Goal: Task Accomplishment & Management: Manage account settings

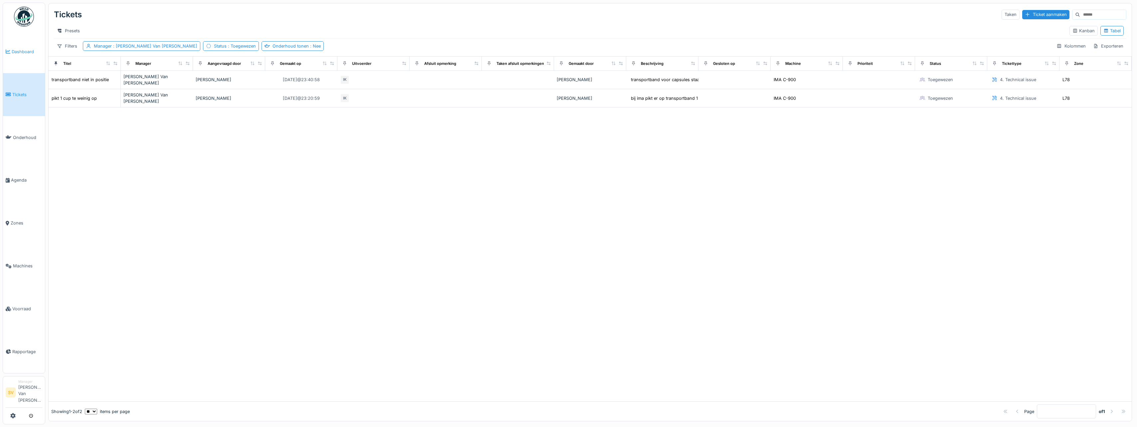
click at [28, 52] on span "Dashboard" at bounding box center [27, 52] width 31 height 6
click at [31, 98] on link "Tickets" at bounding box center [24, 94] width 42 height 43
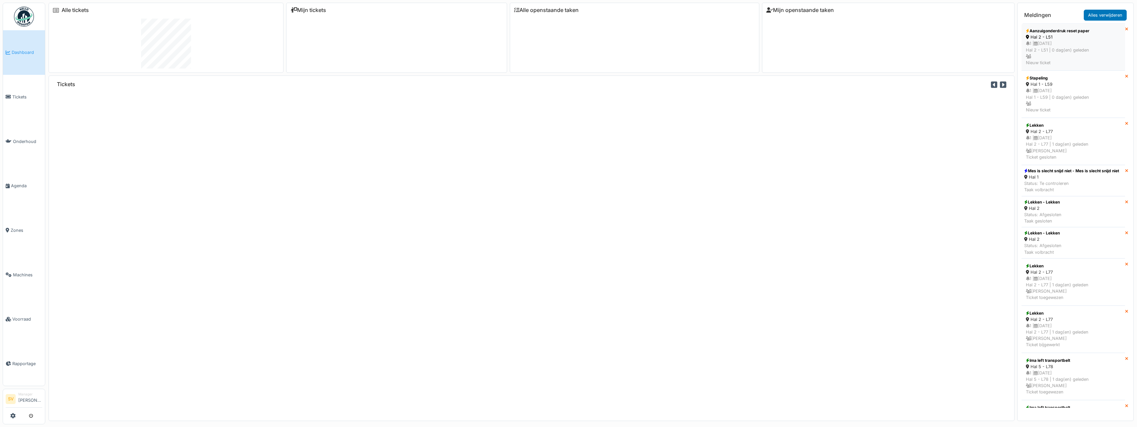
click at [1065, 46] on div "1 | [DATE] Hal 2 - L51 | 0 dag(en) geleden Nieuw ticket" at bounding box center [1072, 53] width 95 height 26
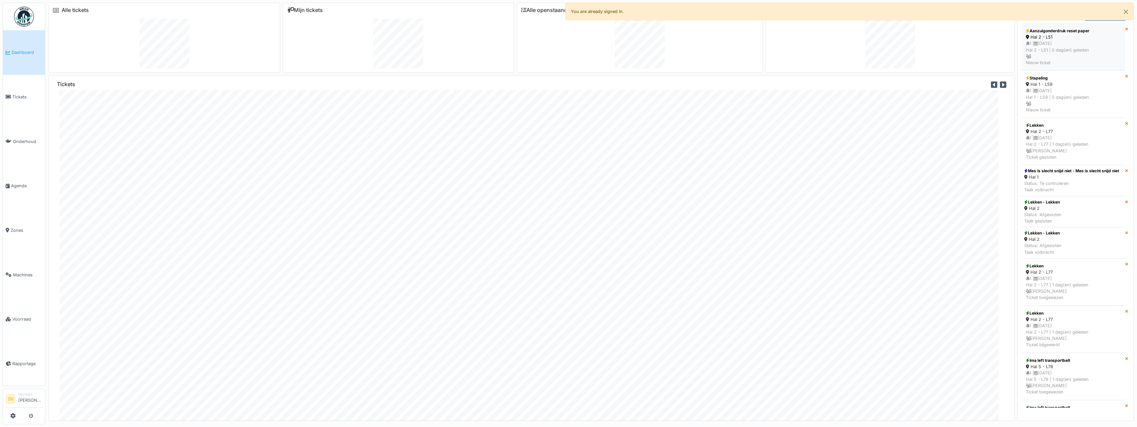
click at [1069, 50] on div "1 | [DATE] Hal 2 - L51 | 0 dag(en) geleden Nieuw ticket" at bounding box center [1072, 53] width 95 height 26
click at [25, 55] on span "Dashboard" at bounding box center [27, 52] width 31 height 6
